Goal: Transaction & Acquisition: Purchase product/service

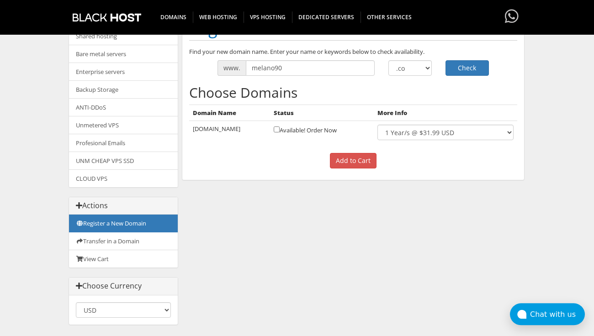
scroll to position [109, 0]
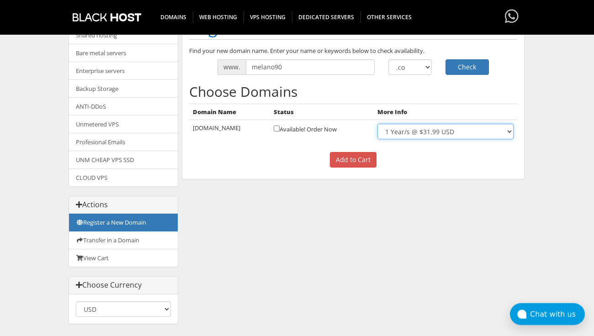
click at [377, 124] on select "1 Year/s @ $31.99 USD" at bounding box center [445, 132] width 136 height 16
click at [318, 216] on div "Categories Shared hosting Bare metal servers Enterprise servers Backup Storage" at bounding box center [296, 170] width 457 height 325
click option ".co" at bounding box center [0, 0] width 0 height 0
click at [352, 161] on input "Add to Cart" at bounding box center [353, 160] width 47 height 16
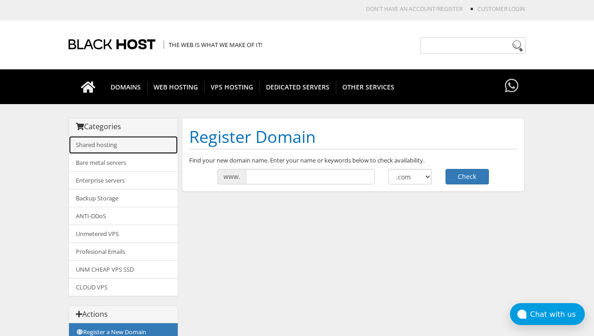
click at [150, 141] on link "Shared hosting" at bounding box center [123, 145] width 109 height 18
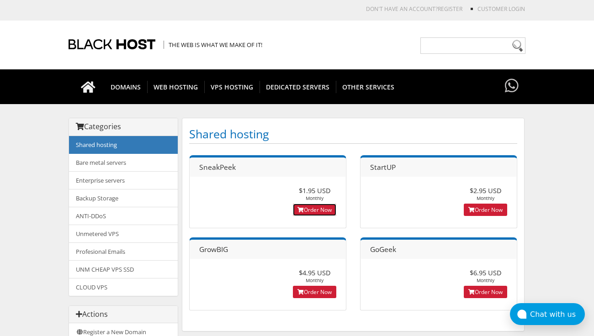
click at [307, 208] on link "Order Now" at bounding box center [314, 210] width 43 height 12
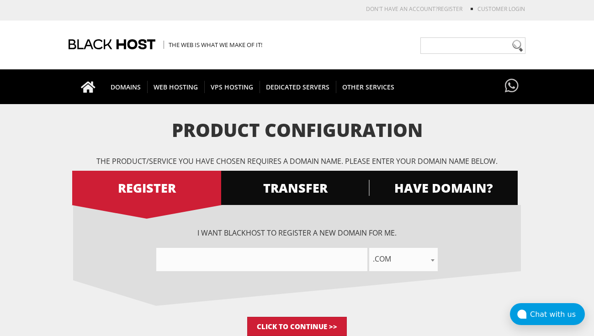
click at [274, 260] on input"] "text" at bounding box center [261, 259] width 211 height 23
type input"] "melano89"
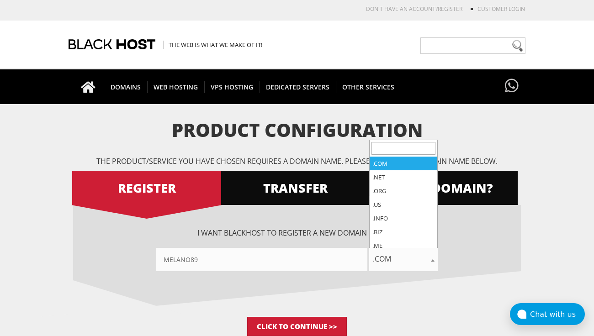
click at [383, 263] on span ".com" at bounding box center [403, 259] width 68 height 13
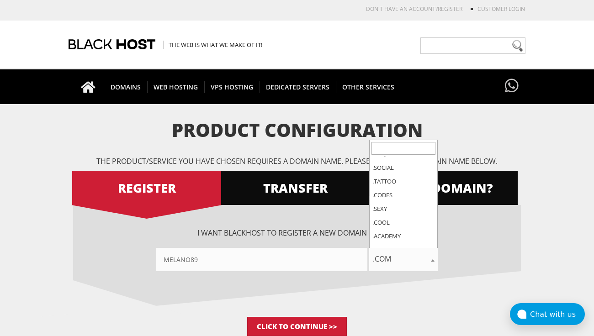
scroll to position [85, 0]
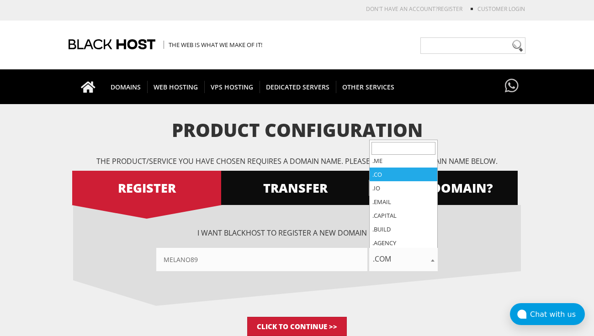
select select ".co"
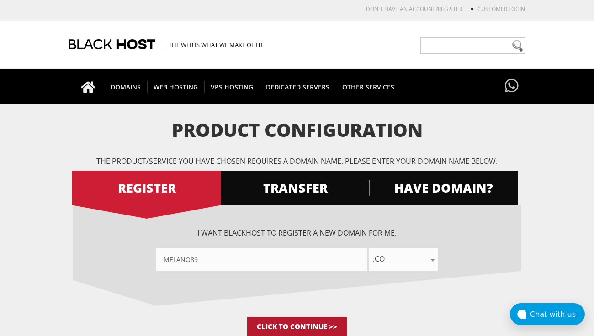
click at [324, 317] on input "Click to Continue >>" at bounding box center [297, 326] width 100 height 19
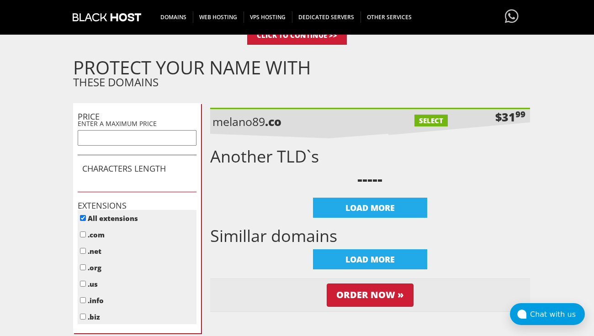
scroll to position [270, 0]
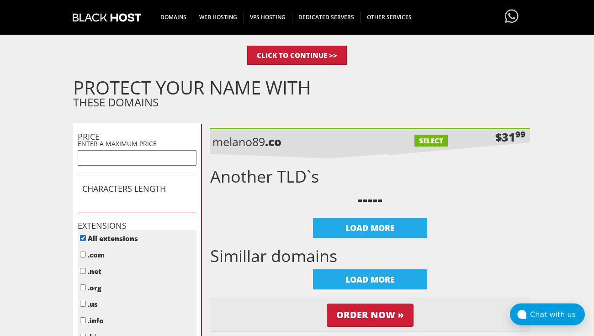
click at [425, 142] on label "SELECT" at bounding box center [430, 141] width 33 height 12
checkbox input "true"
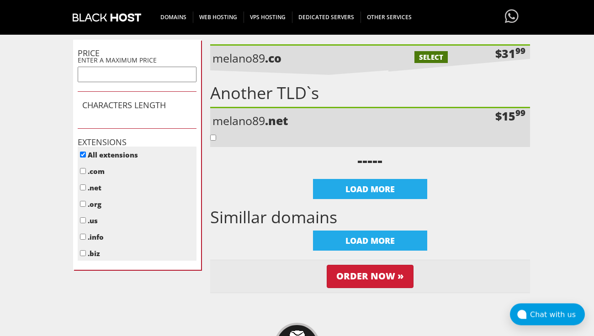
scroll to position [469, 0]
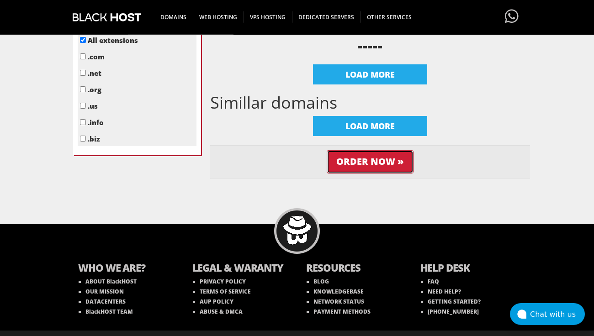
click at [392, 165] on input "Order Now »" at bounding box center [370, 161] width 87 height 23
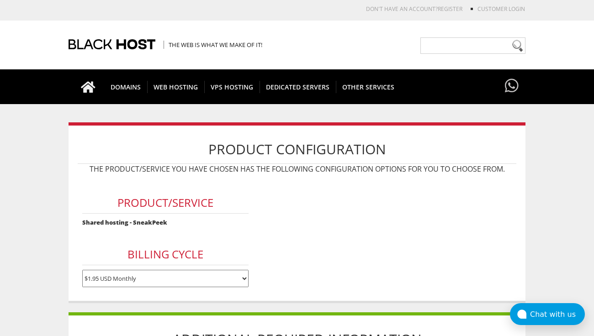
click at [82, 270] on select "$1.95 USD Monthly $17.95 USD Annually $35.90 USD Biennially" at bounding box center [165, 278] width 167 height 17
select select "annually"
click option "$17.95 USD Annually" at bounding box center [0, 0] width 0 height 0
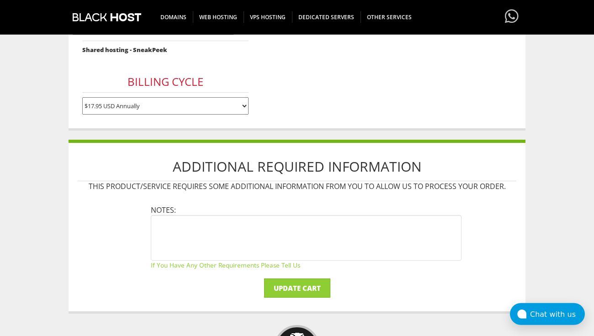
scroll to position [211, 0]
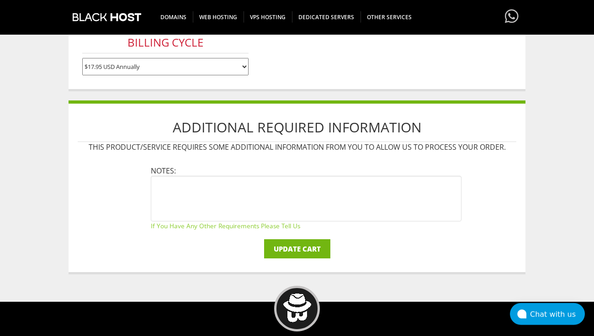
click at [286, 253] on input "Update Cart" at bounding box center [297, 248] width 66 height 19
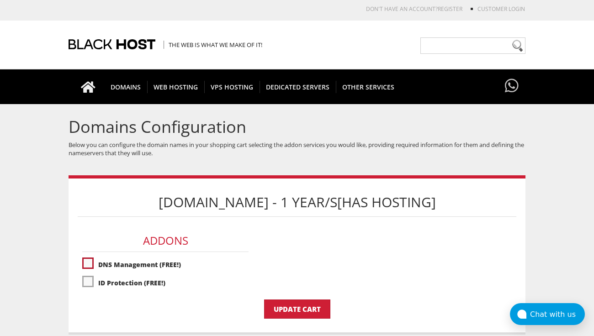
click at [159, 267] on label"] "DNS Management (FREE!)" at bounding box center [165, 265] width 167 height 16
checkbox input "true"
click at [138, 284] on label"] "ID Protection (FREE!)" at bounding box center [165, 283] width 167 height 16
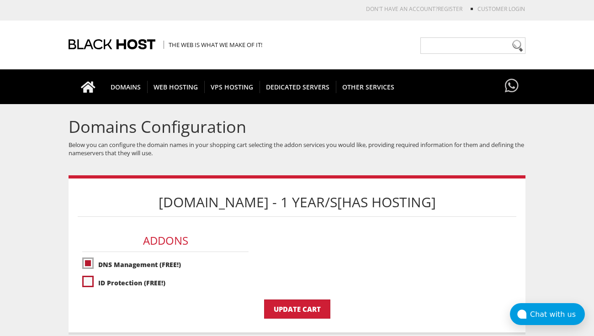
checkbox input "true"
click at [303, 308] on input "Update Cart" at bounding box center [297, 309] width 66 height 19
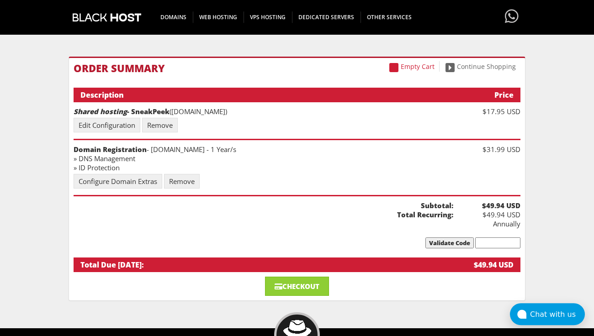
scroll to position [56, 0]
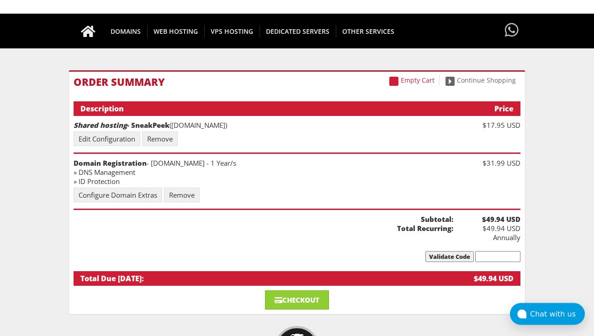
click at [543, 168] on body "CAD CHF EUR GBP JPY MKD RUB USD Don't have an account? REGISTER Customer Login …" at bounding box center [297, 211] width 594 height 524
click at [537, 120] on body "CAD CHF EUR GBP JPY MKD RUB USD Don't have an account? REGISTER Customer Login …" at bounding box center [297, 211] width 594 height 524
